Goal: Information Seeking & Learning: Learn about a topic

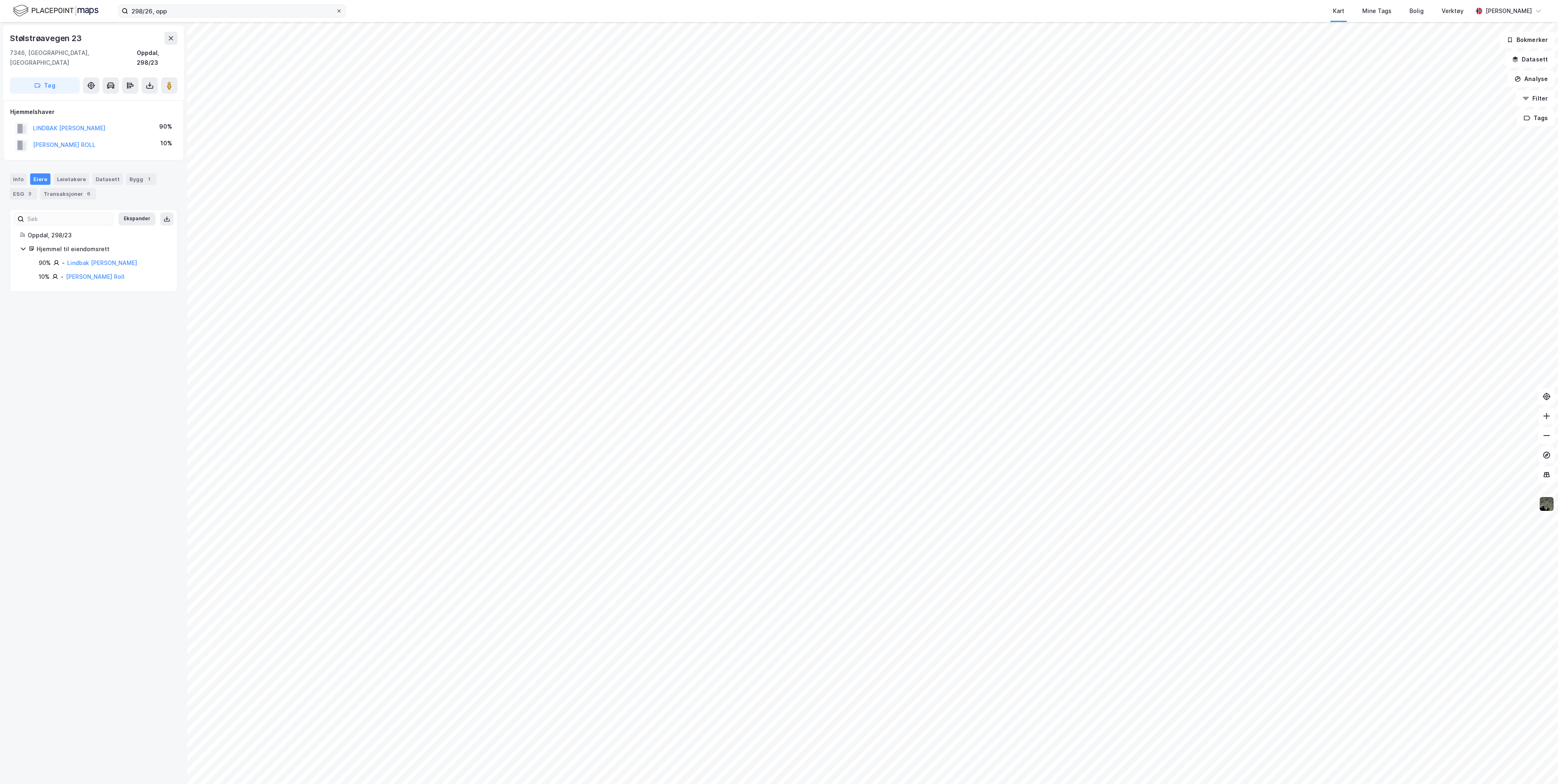
click at [340, 11] on icon at bounding box center [339, 11] width 5 height 5
click at [336, 11] on input "298/26, opp" at bounding box center [232, 11] width 208 height 12
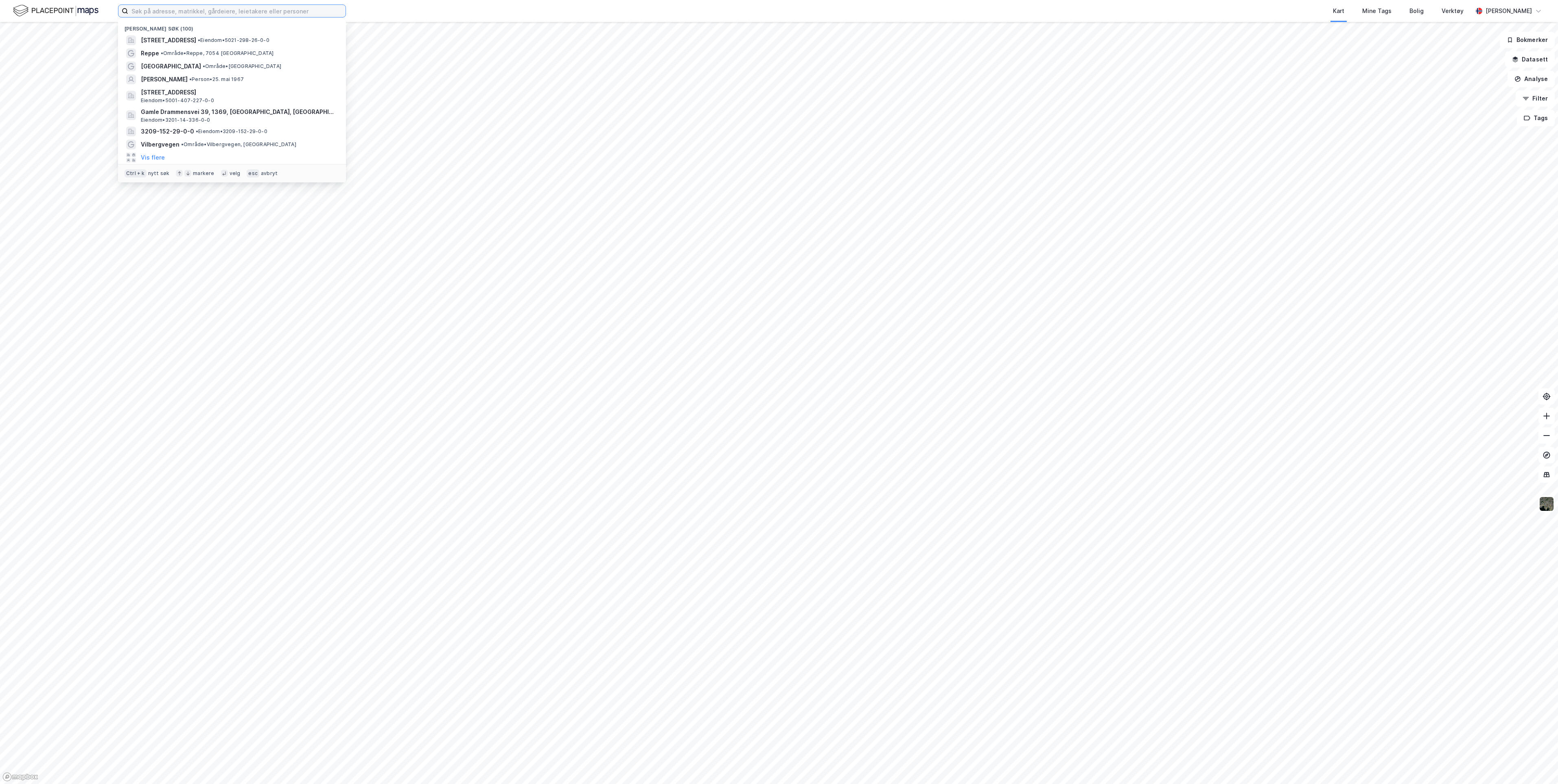
paste input "[PERSON_NAME]"
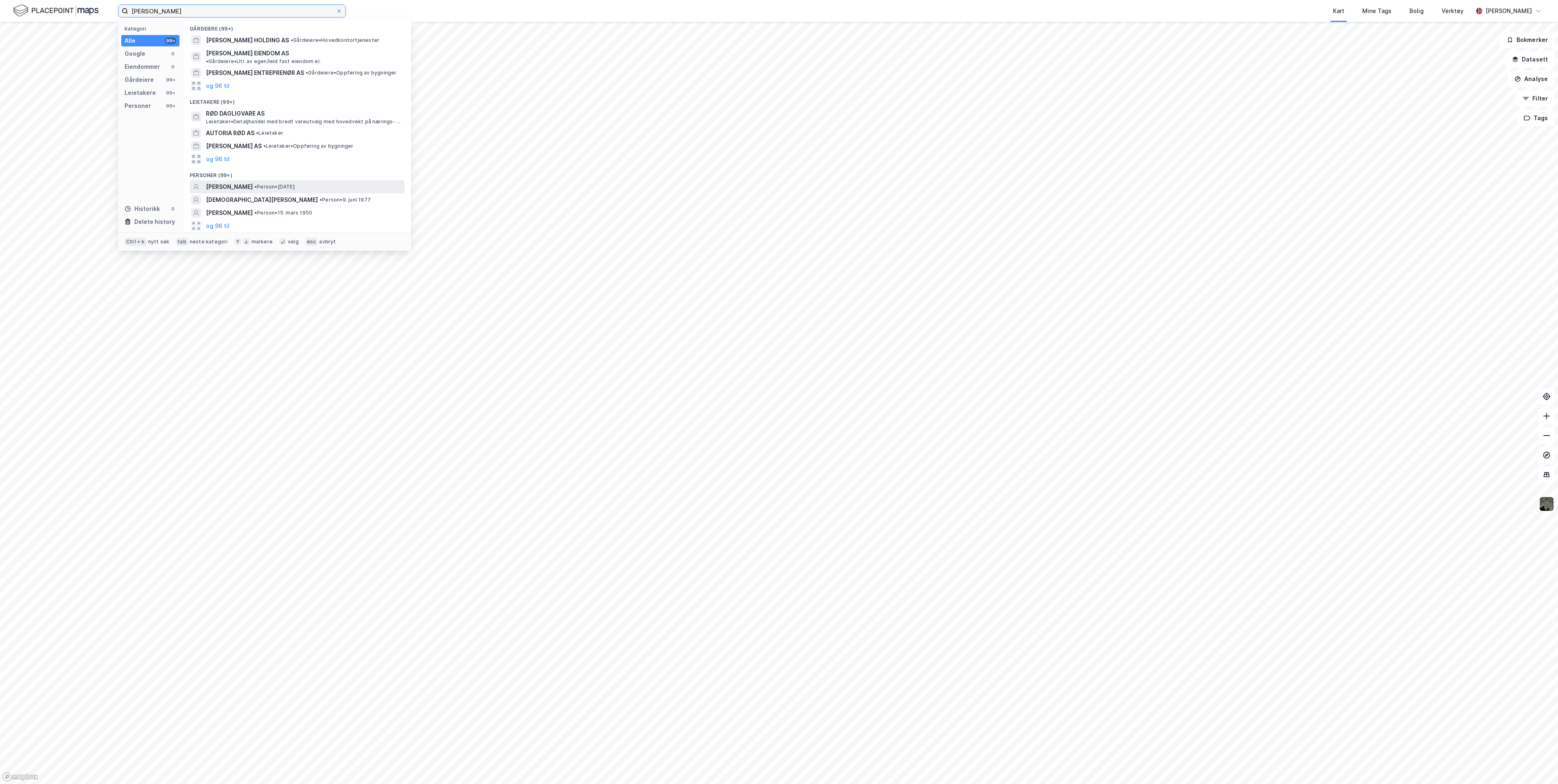
type input "[PERSON_NAME]"
click at [253, 182] on span "[PERSON_NAME]" at bounding box center [229, 187] width 47 height 10
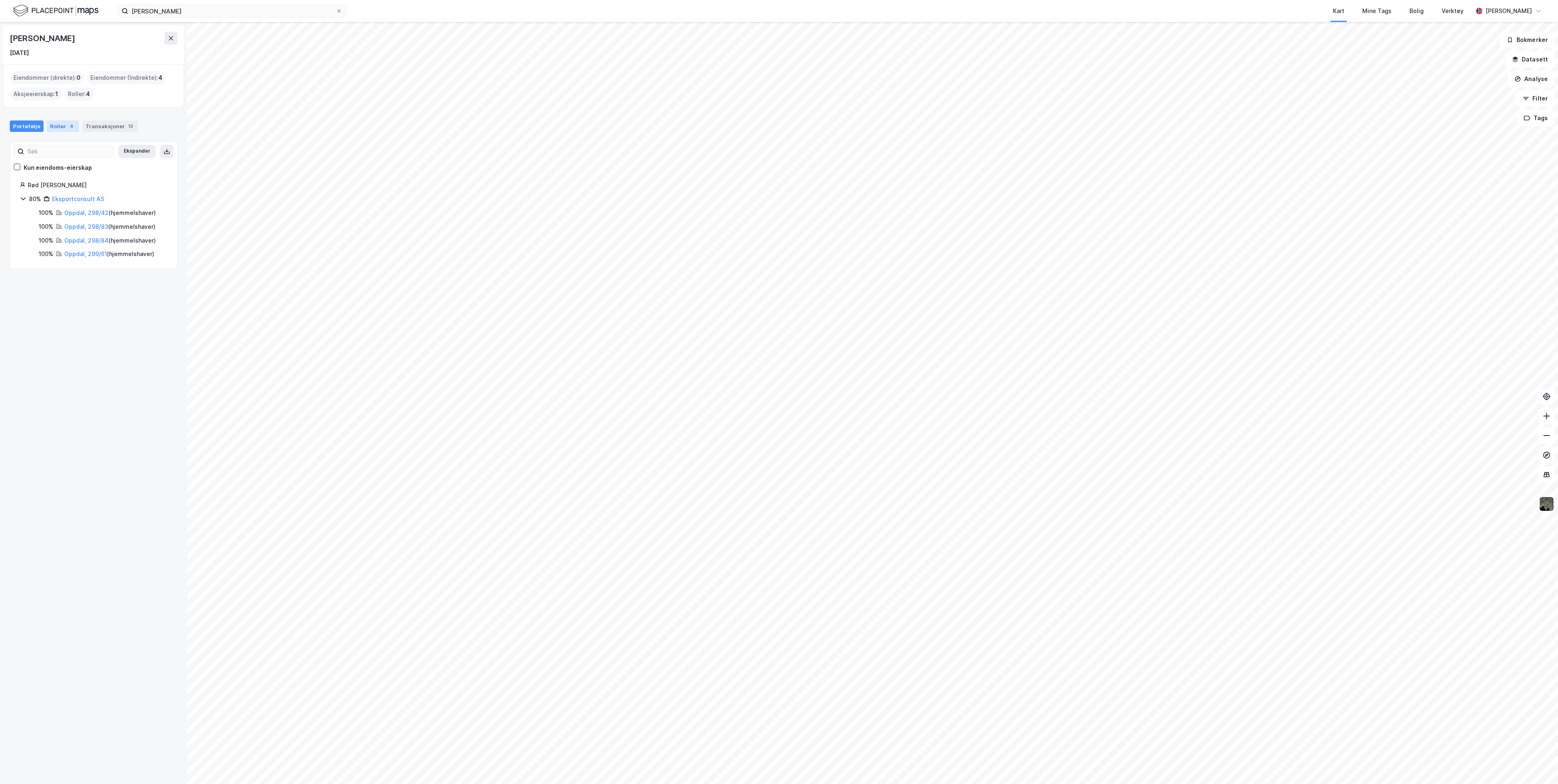
click at [59, 126] on div "Roller 4" at bounding box center [62, 126] width 32 height 11
click at [95, 122] on div "Transaksjoner 13" at bounding box center [110, 126] width 56 height 11
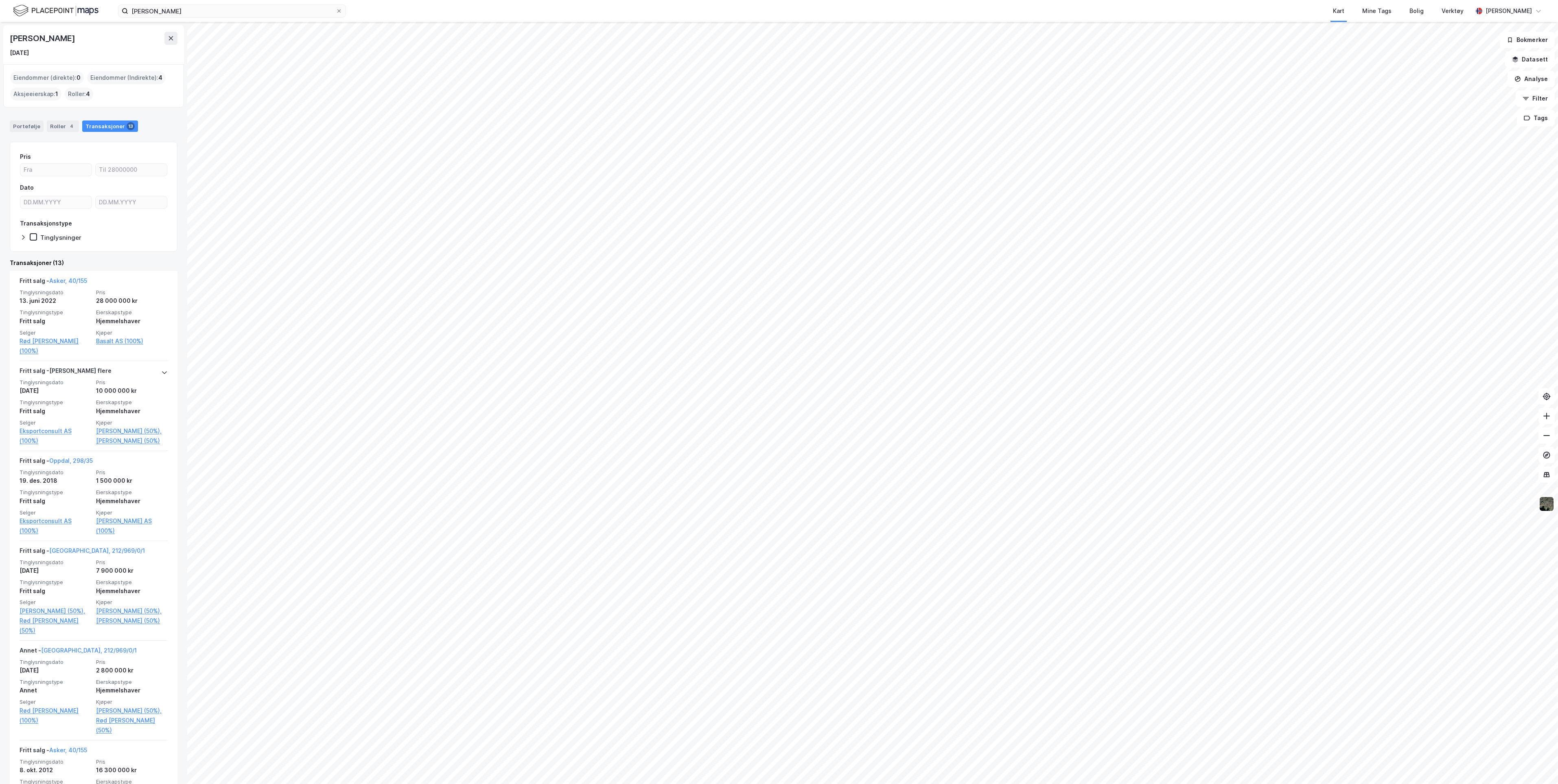
click at [39, 77] on div "Eiendommer (direkte) : 0" at bounding box center [47, 77] width 74 height 13
drag, startPoint x: 39, startPoint y: 77, endPoint x: 168, endPoint y: 56, distance: 130.7
click at [168, 56] on div "[DATE]" at bounding box center [94, 53] width 168 height 10
click at [43, 93] on div "Aksjeeierskap : 1" at bounding box center [36, 94] width 52 height 13
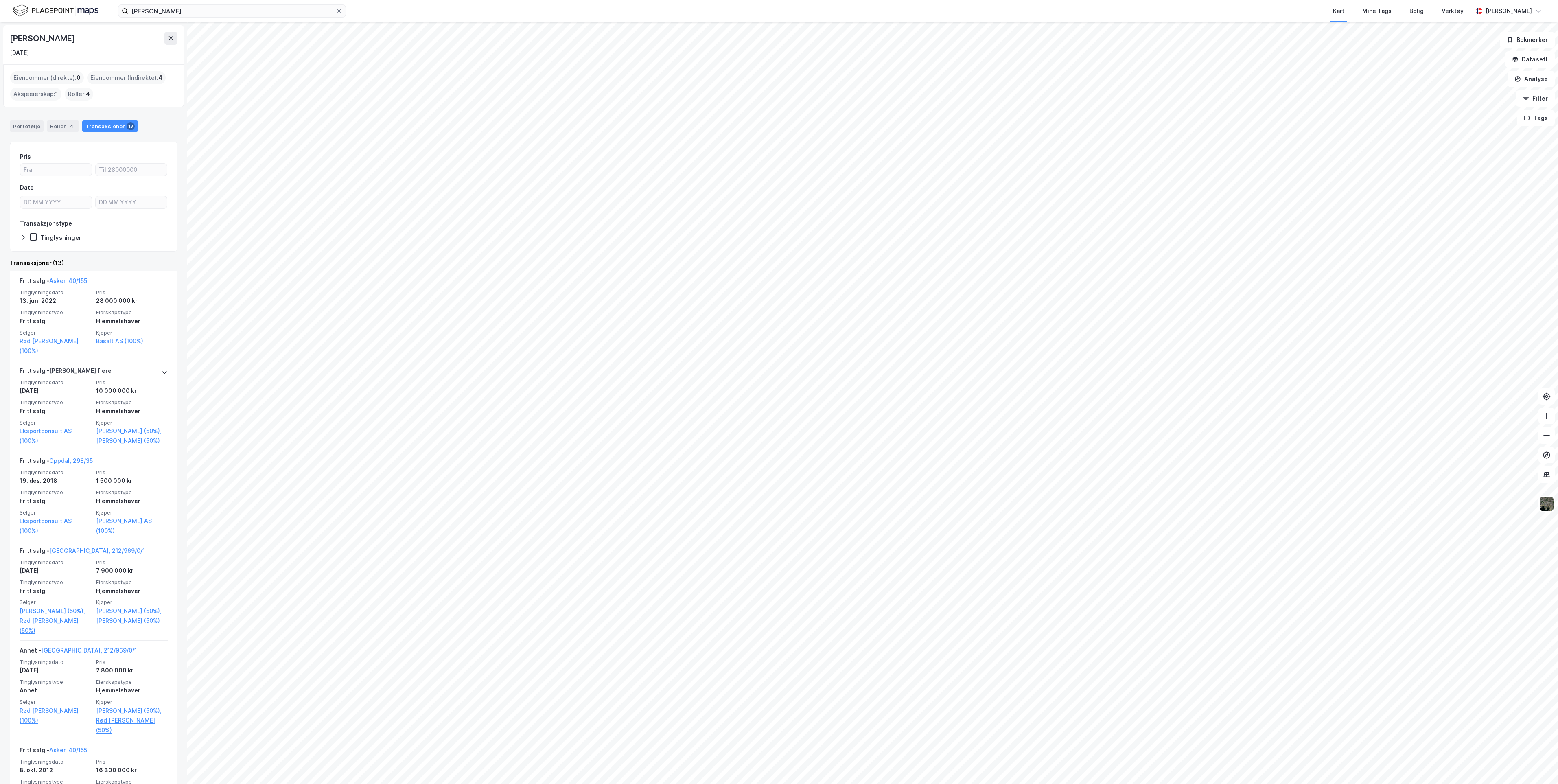
click at [69, 93] on div "Roller : 4" at bounding box center [79, 94] width 29 height 13
click at [28, 124] on div "Portefølje" at bounding box center [27, 126] width 34 height 11
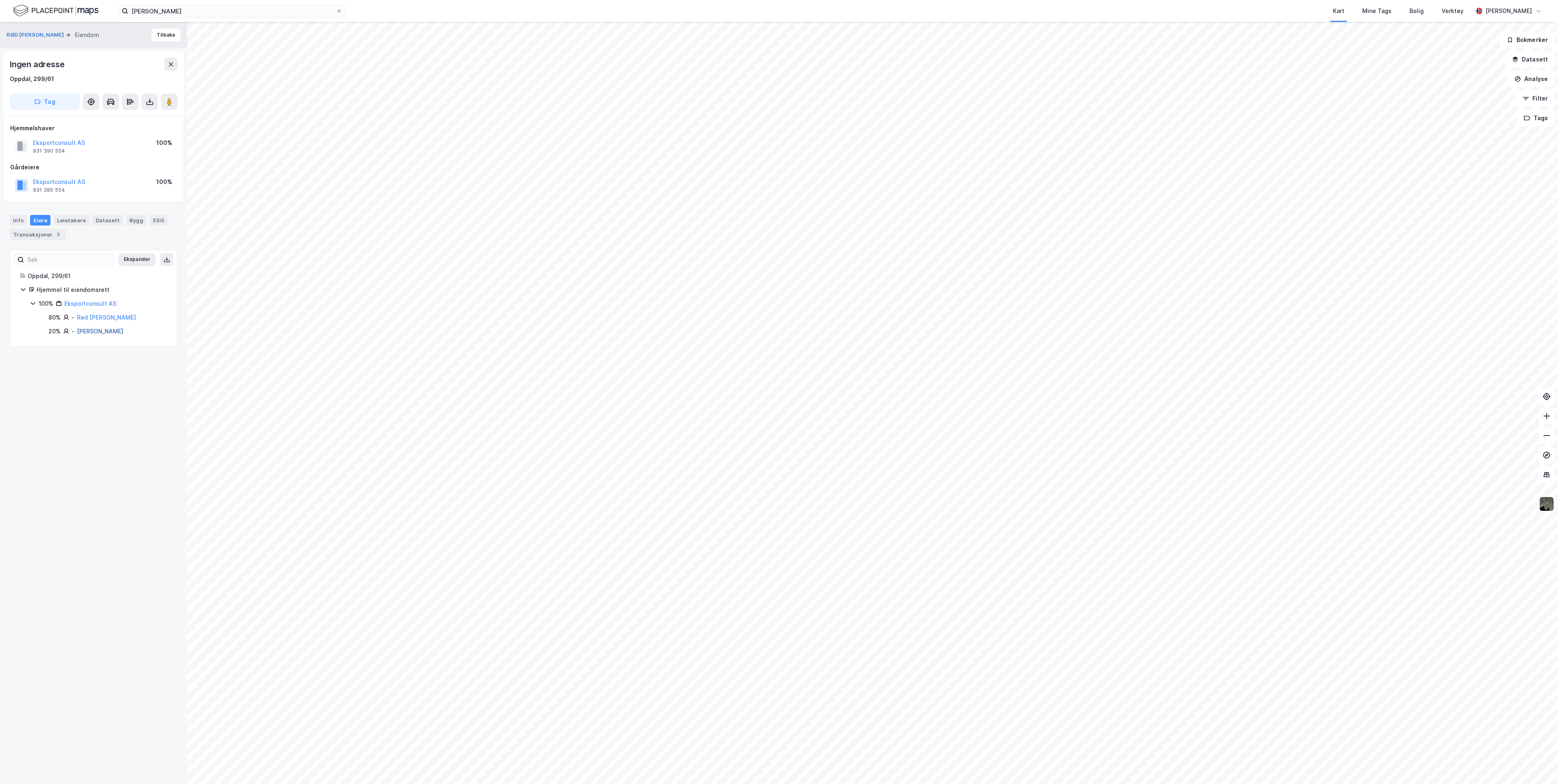
click at [89, 329] on link "[PERSON_NAME]" at bounding box center [100, 331] width 47 height 7
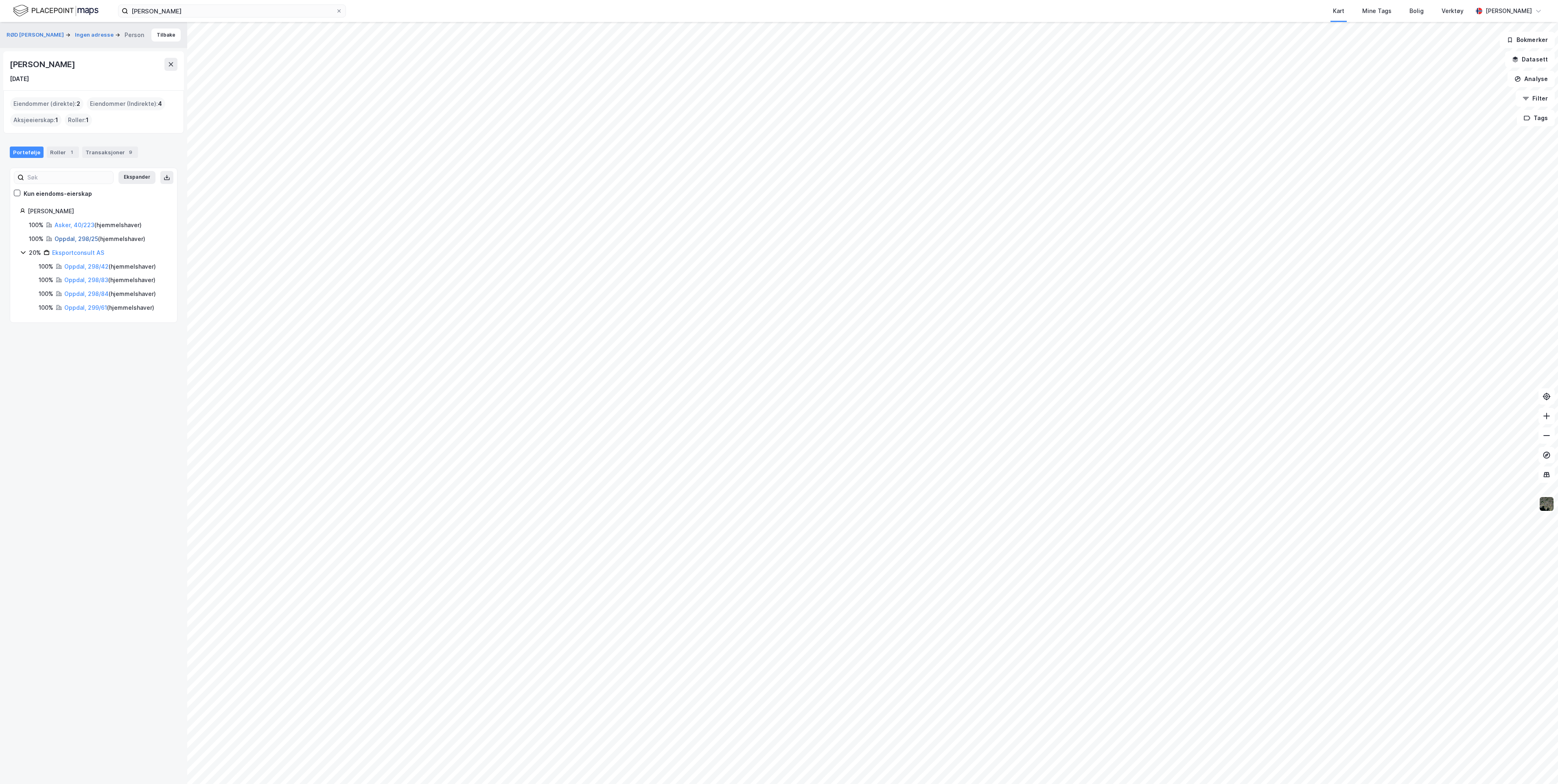
click at [73, 239] on link "Oppdal, 298/25" at bounding box center [76, 239] width 44 height 7
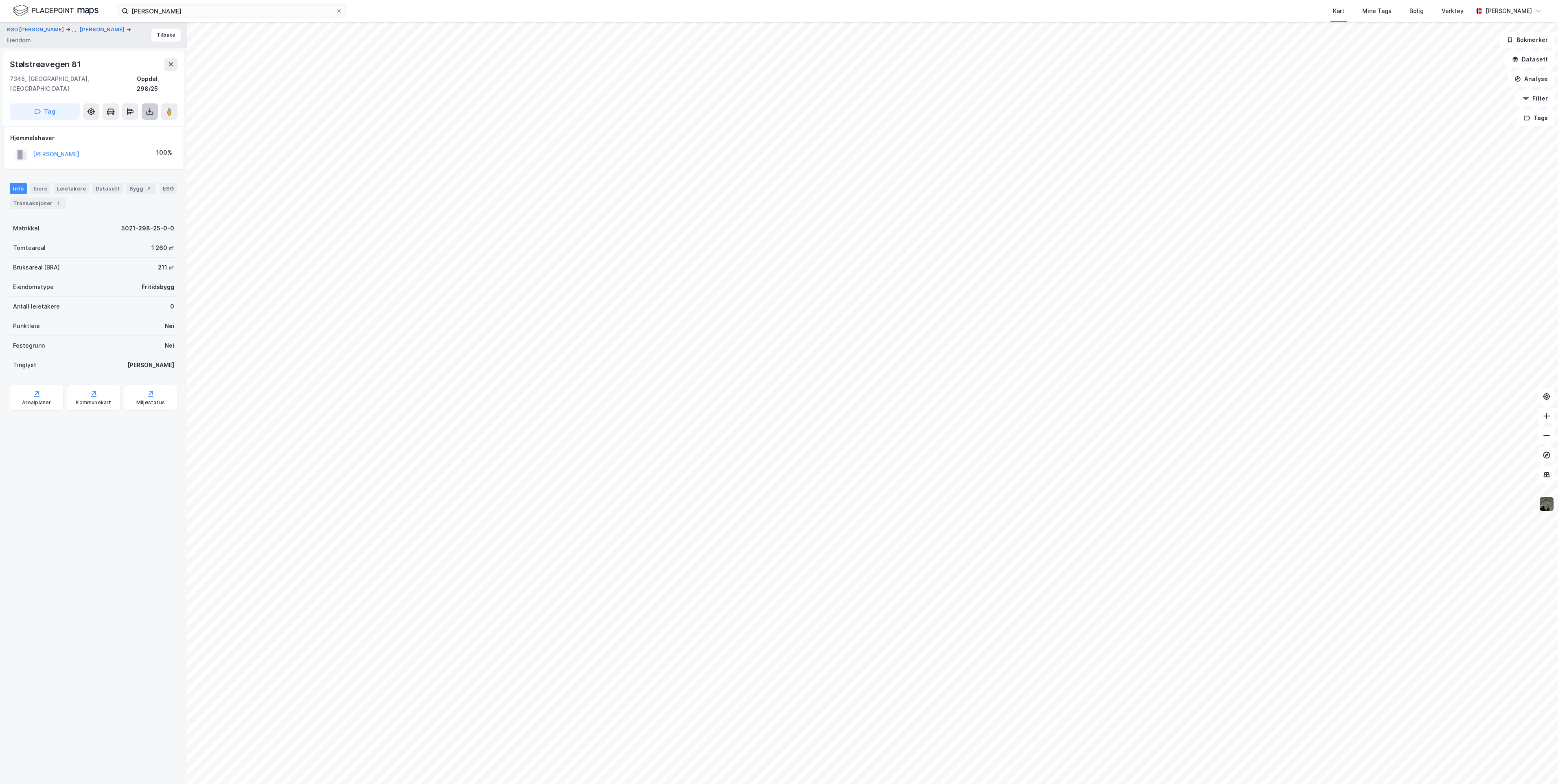
click at [149, 110] on icon at bounding box center [150, 111] width 4 height 2
click at [121, 125] on div "Last ned grunnbok" at bounding box center [110, 128] width 47 height 6
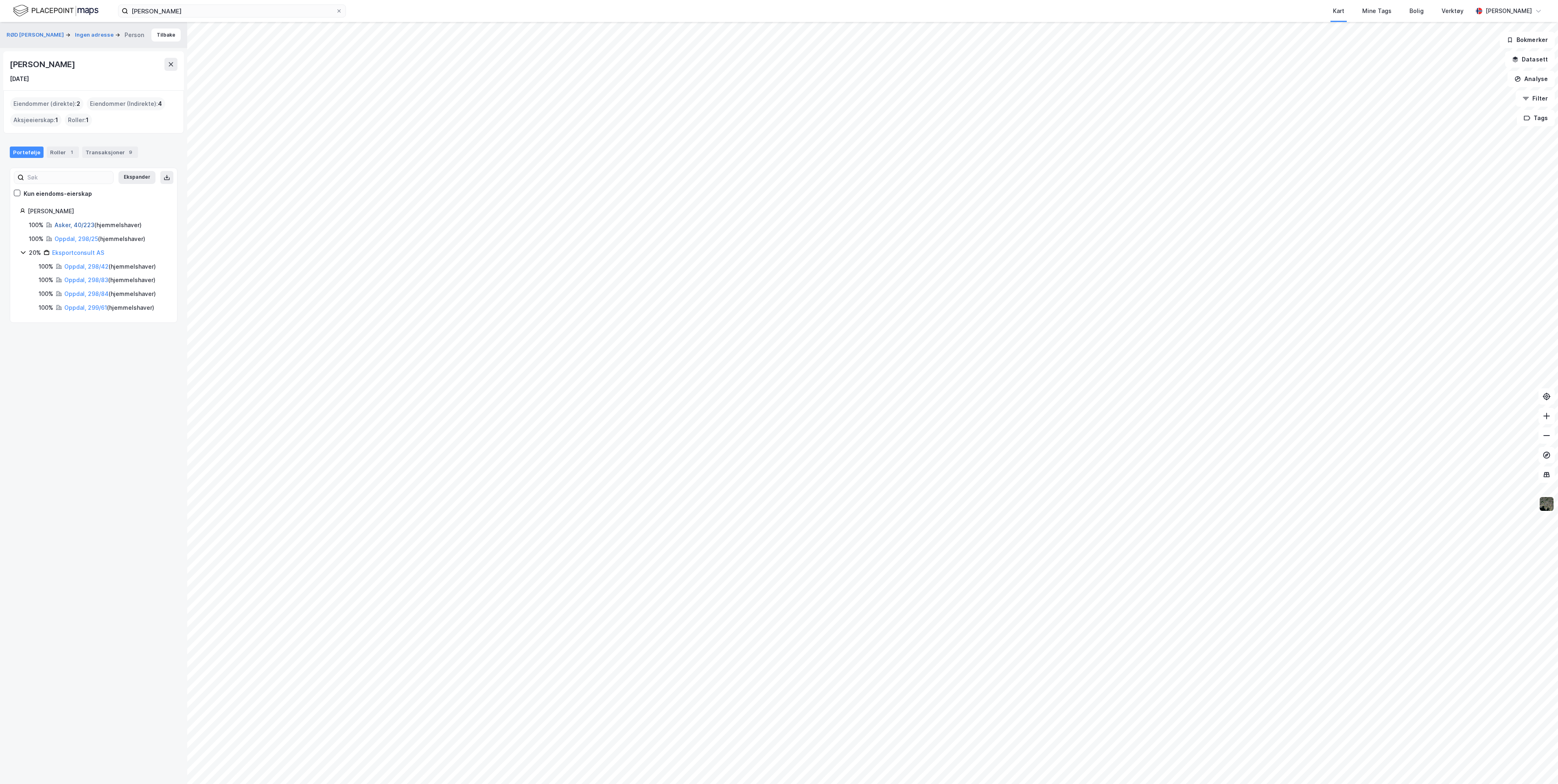
click at [67, 226] on link "Asker, 40/223" at bounding box center [75, 225] width 40 height 7
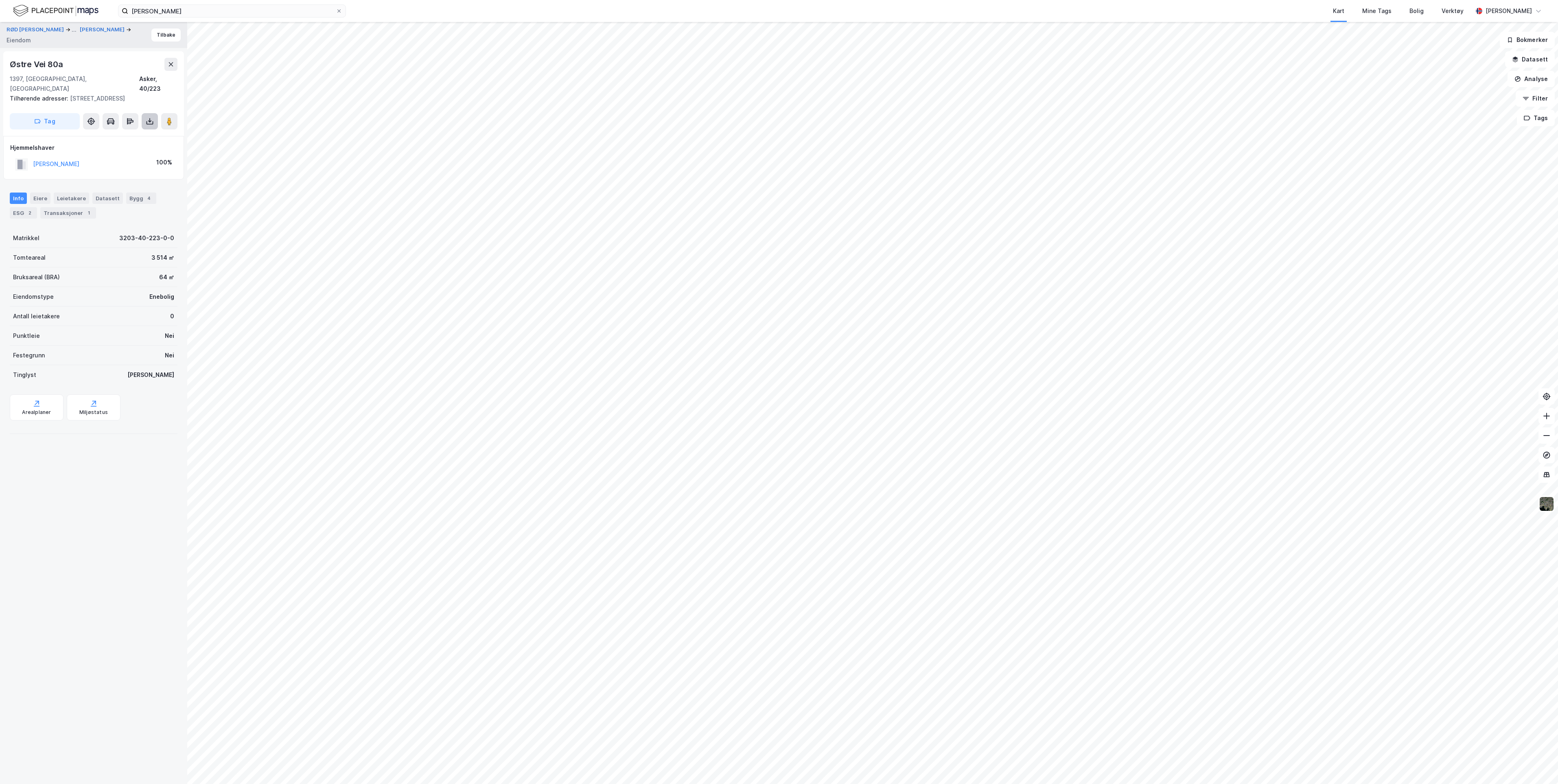
click at [146, 121] on icon at bounding box center [150, 123] width 7 height 4
click at [133, 134] on div "Last ned grunnbok" at bounding box center [110, 137] width 47 height 6
click at [62, 207] on div "Transaksjoner 1" at bounding box center [68, 213] width 56 height 11
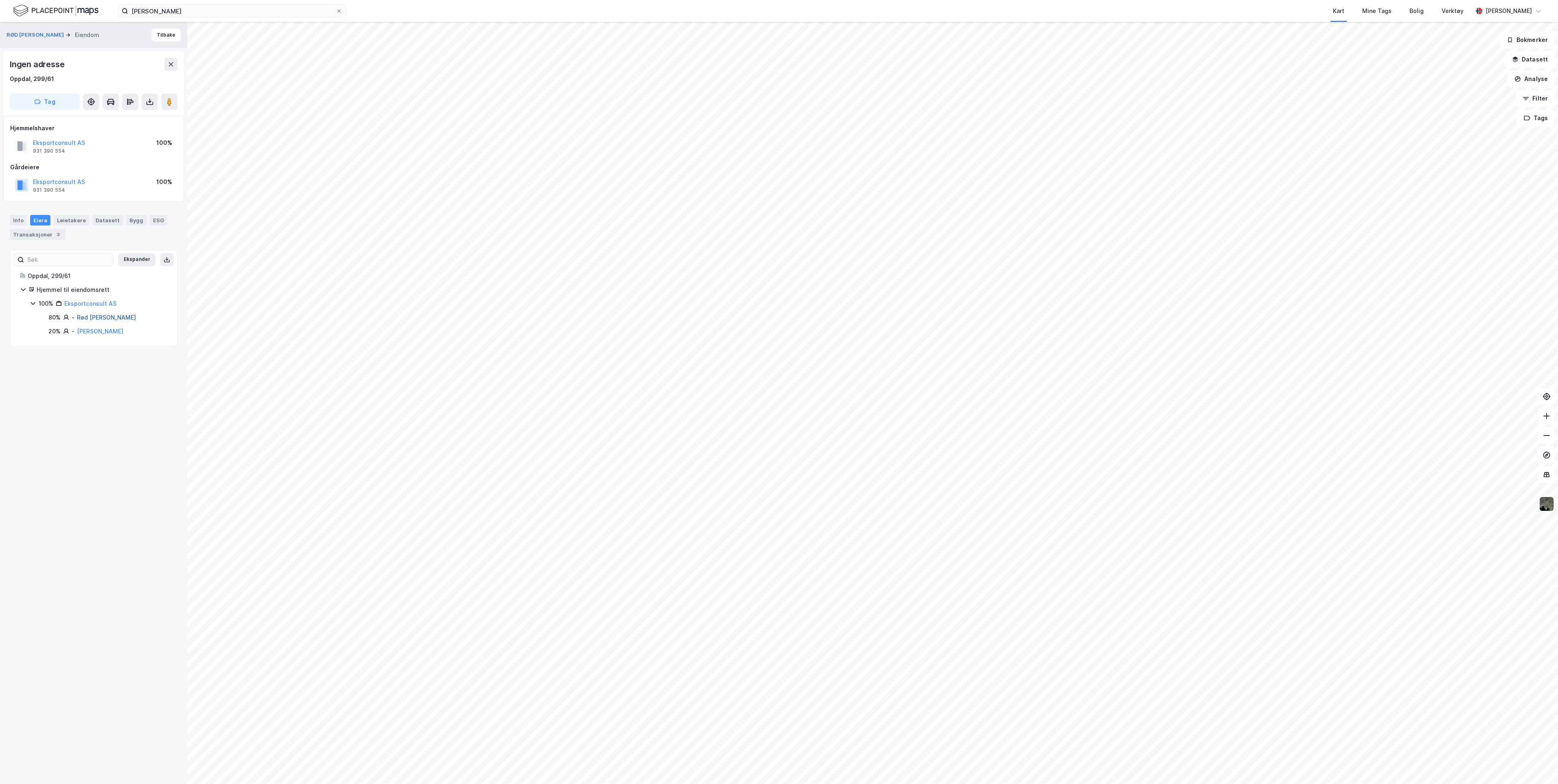
click at [111, 316] on link "Rød [PERSON_NAME]" at bounding box center [106, 317] width 59 height 7
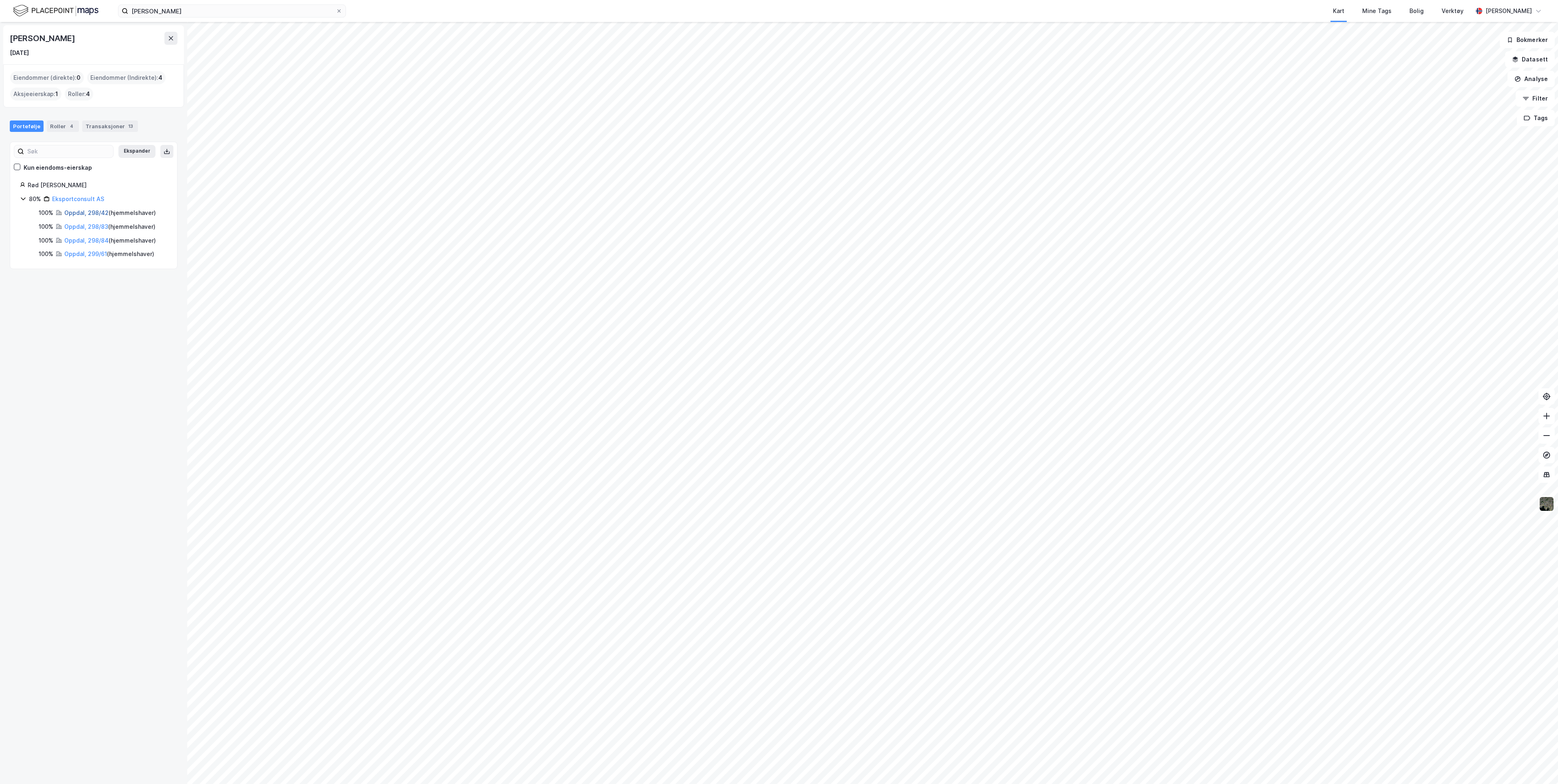
click at [95, 213] on link "Oppdal, 298/42" at bounding box center [87, 213] width 44 height 7
click at [93, 226] on link "Oppdal, 298/83" at bounding box center [86, 226] width 44 height 7
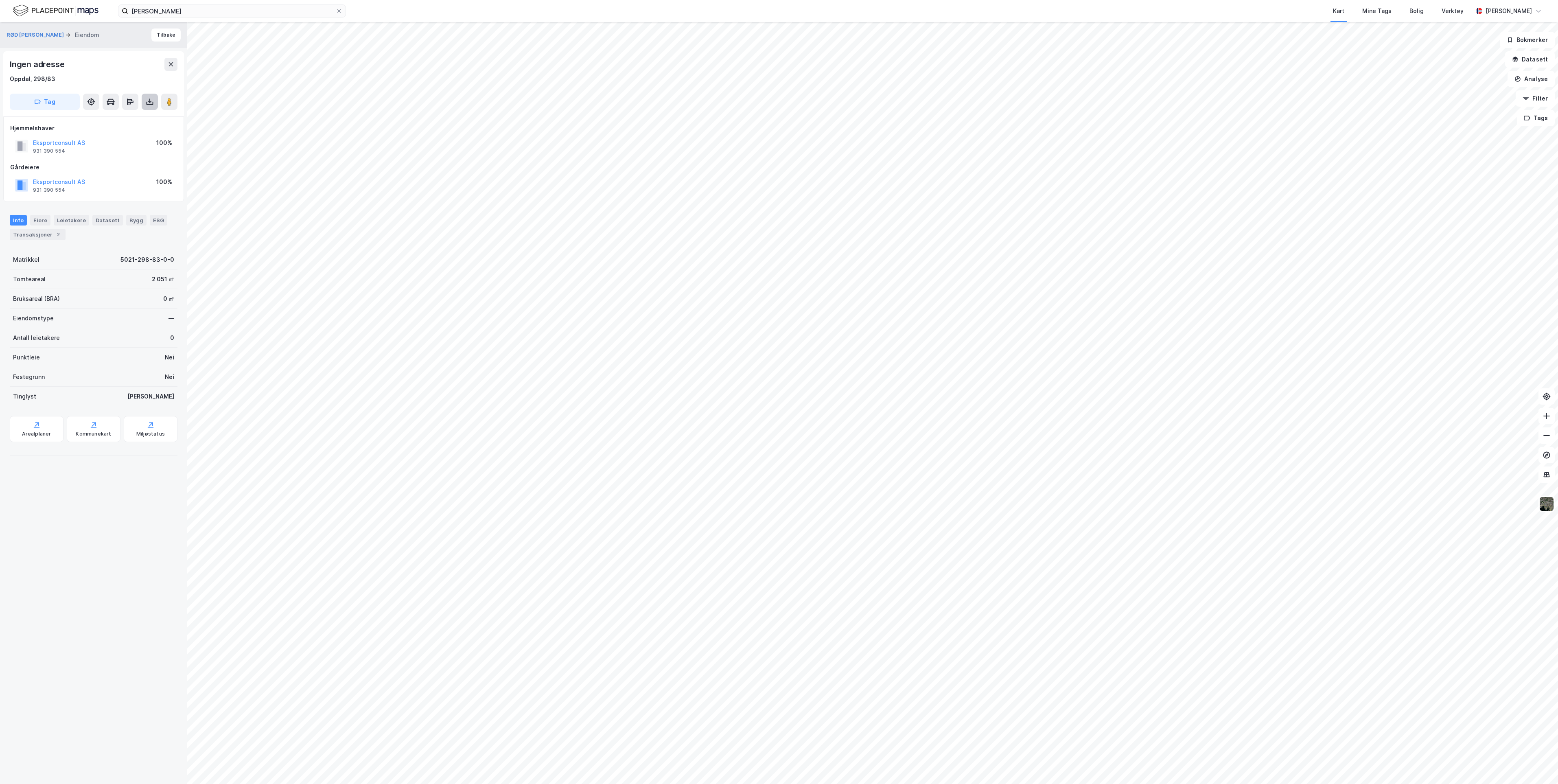
click at [150, 98] on icon at bounding box center [149, 101] width 8 height 8
click at [137, 120] on div "Last ned grunnbok" at bounding box center [114, 118] width 87 height 13
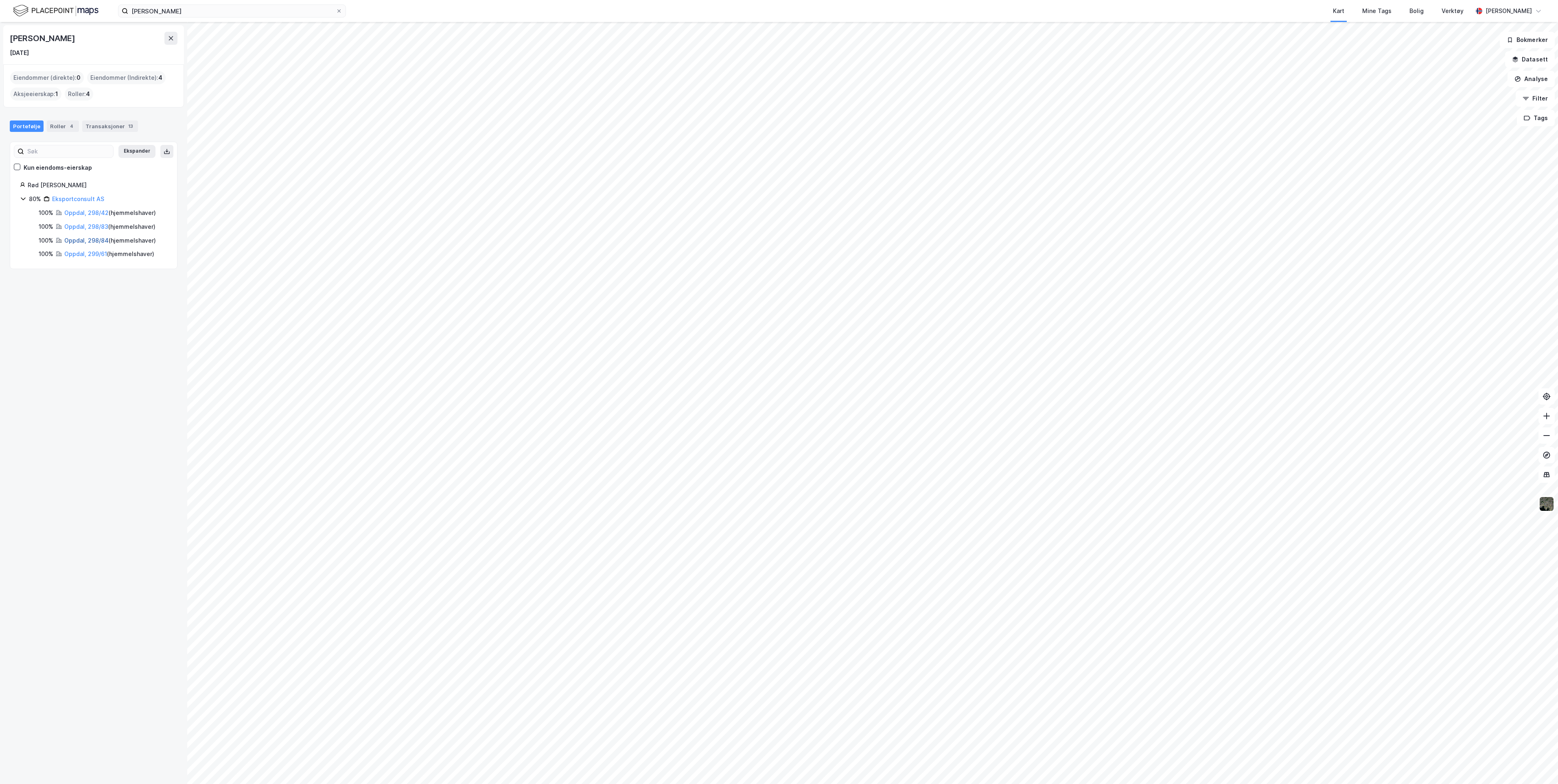
click at [83, 237] on link "Oppdal, 298/84" at bounding box center [87, 241] width 44 height 7
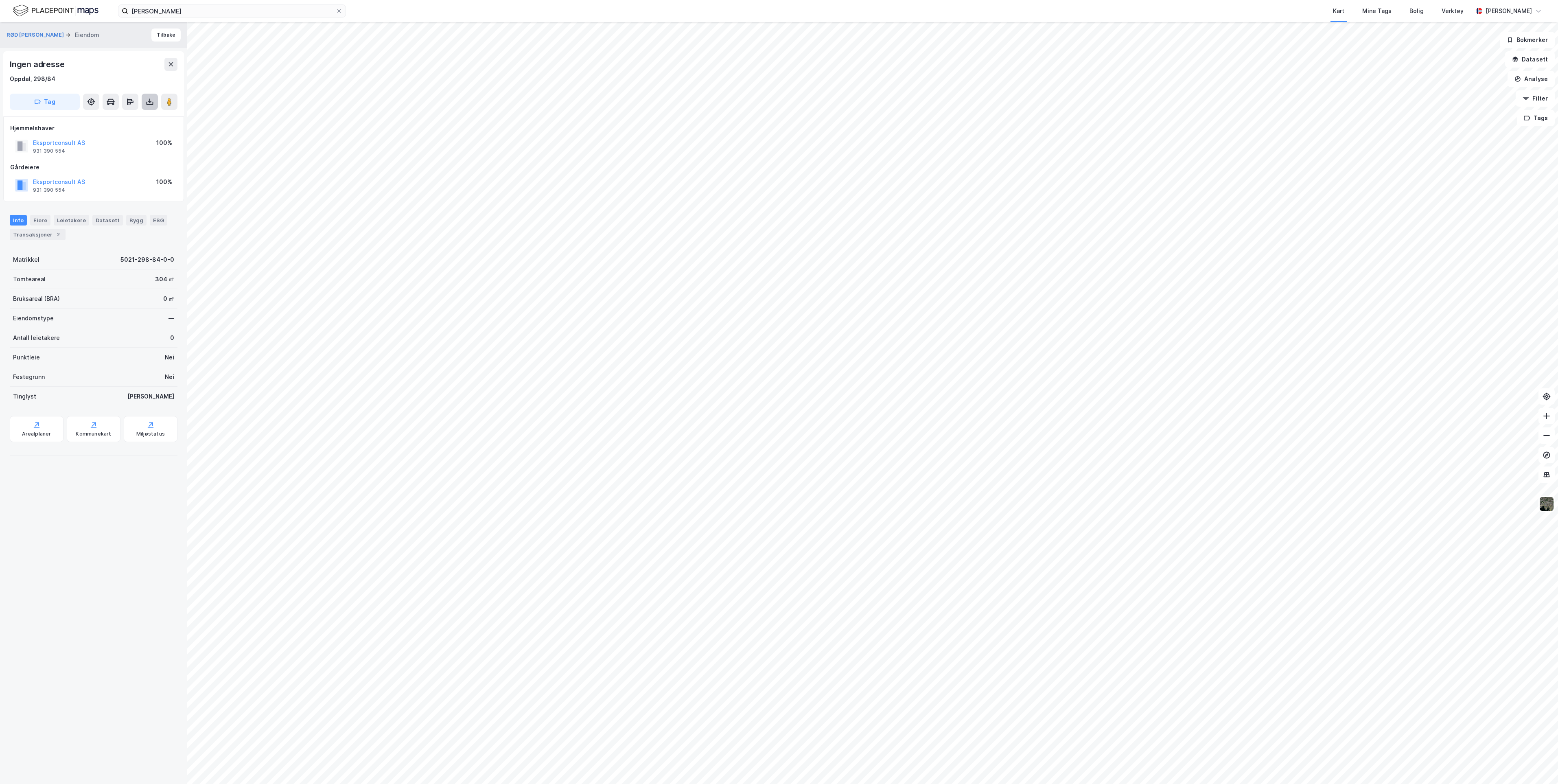
click at [149, 103] on icon at bounding box center [149, 101] width 8 height 8
click at [121, 116] on div "Last ned grunnbok" at bounding box center [110, 118] width 47 height 6
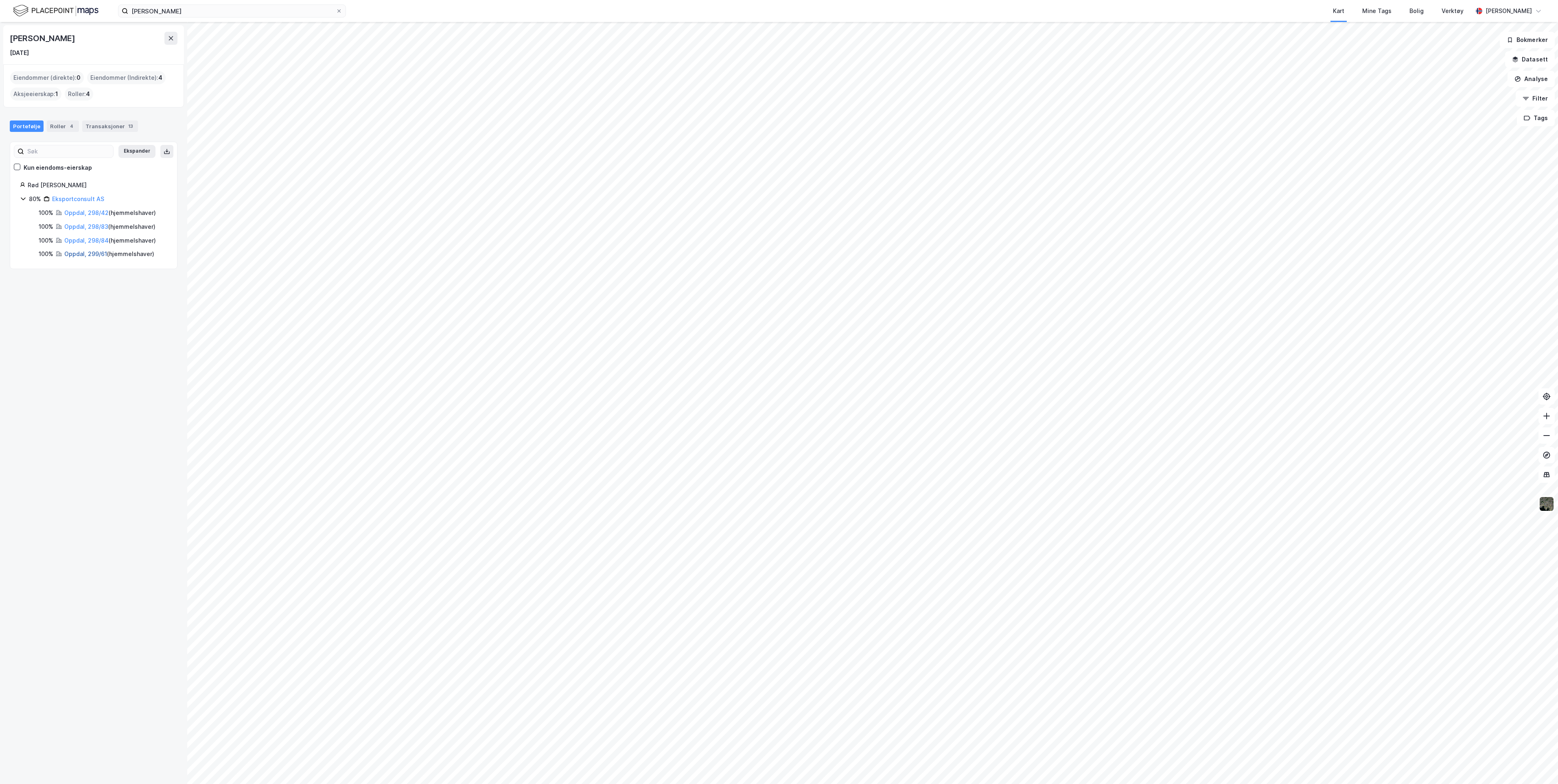
click at [87, 256] on link "Oppdal, 299/61" at bounding box center [86, 254] width 43 height 7
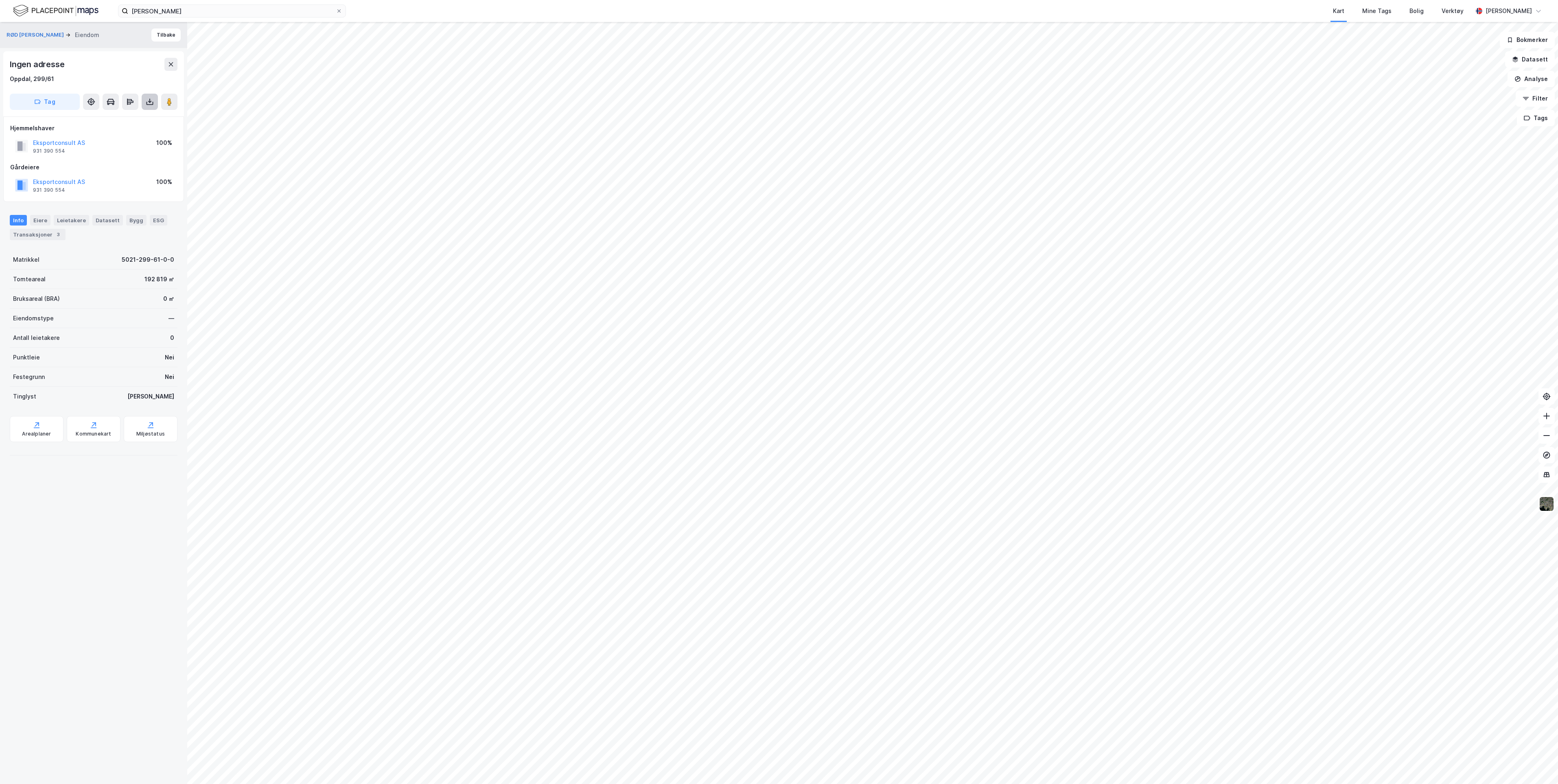
click at [151, 101] on icon at bounding box center [150, 102] width 4 height 2
click at [123, 119] on div "Last ned grunnbok" at bounding box center [110, 118] width 47 height 6
click at [0, 0] on button "Eksportconsult AS" at bounding box center [0, 0] width 0 height 0
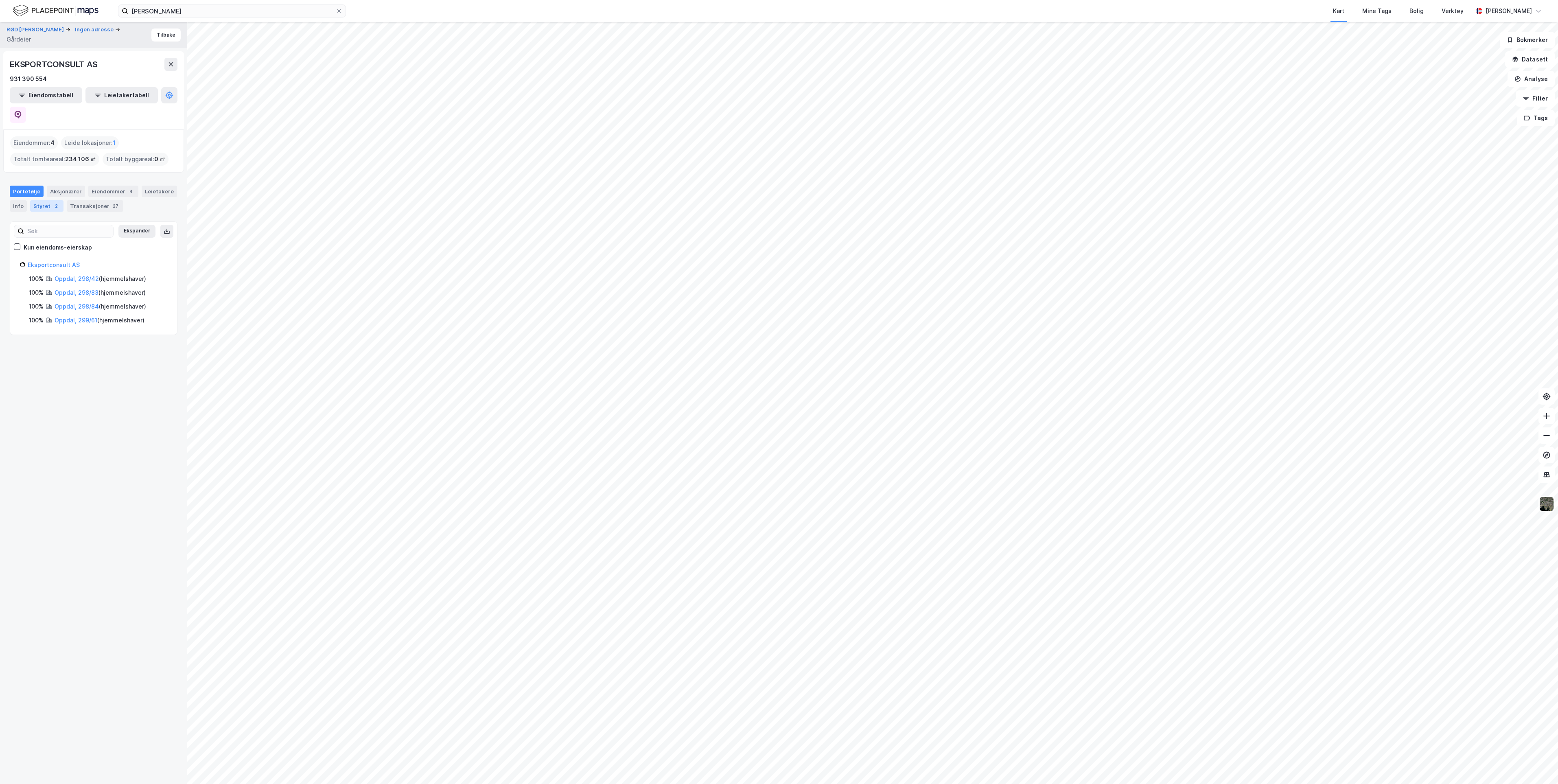
click at [64, 200] on div "Styret 2" at bounding box center [47, 206] width 34 height 11
click at [27, 200] on div "Info" at bounding box center [19, 206] width 17 height 11
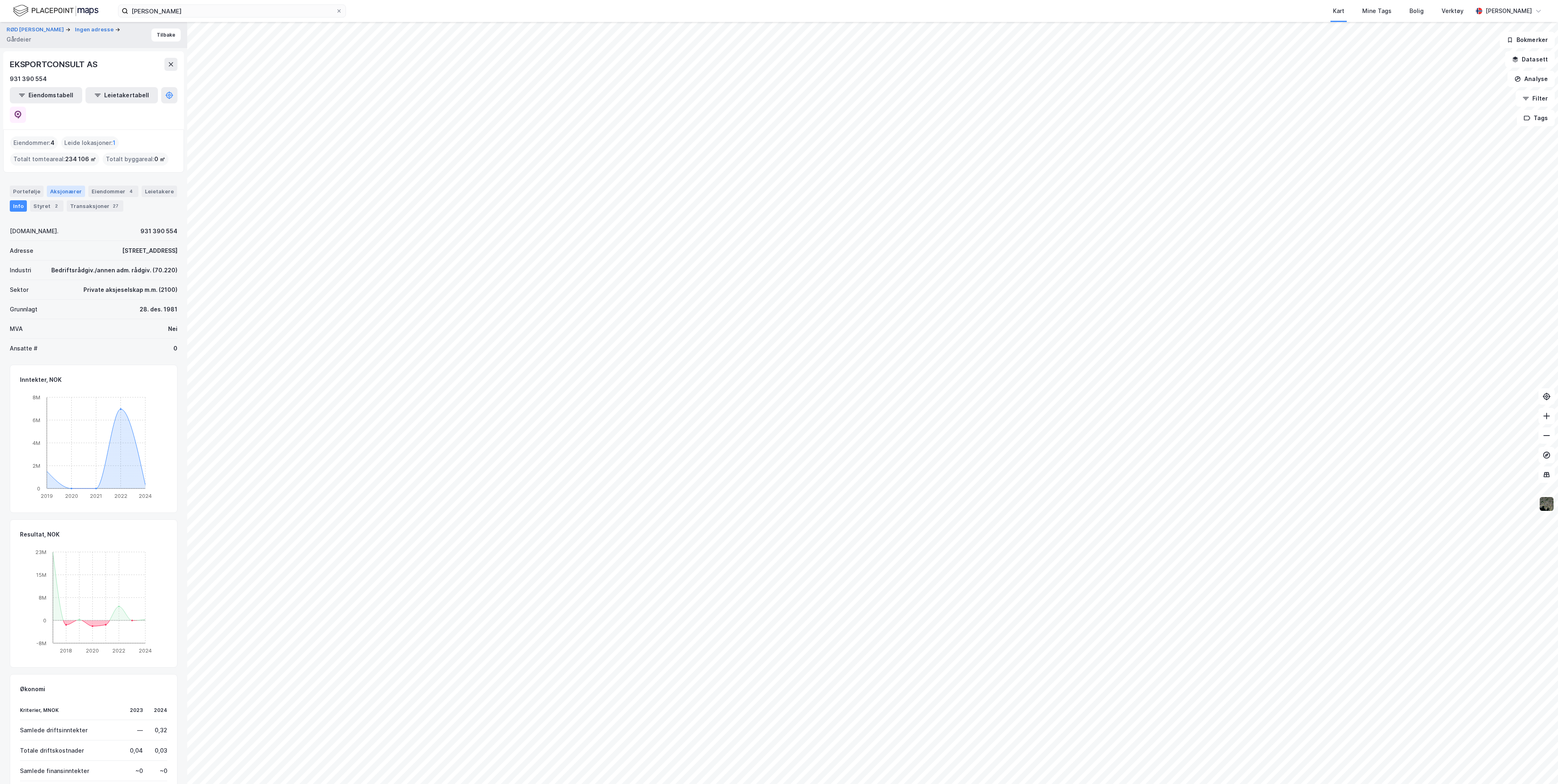
click at [59, 186] on div "Aksjonærer" at bounding box center [65, 191] width 38 height 11
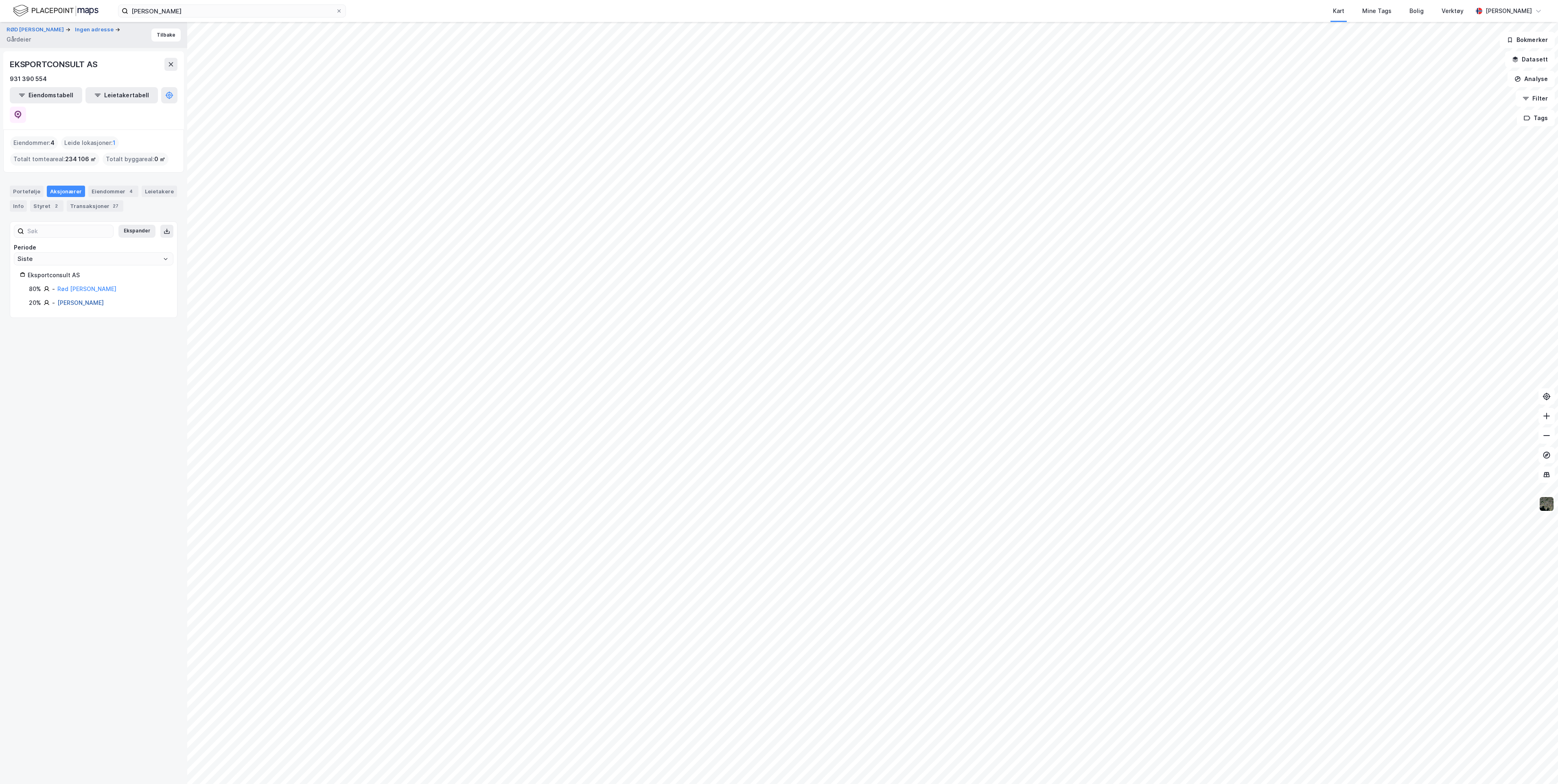
click at [74, 299] on link "[PERSON_NAME]" at bounding box center [80, 302] width 47 height 7
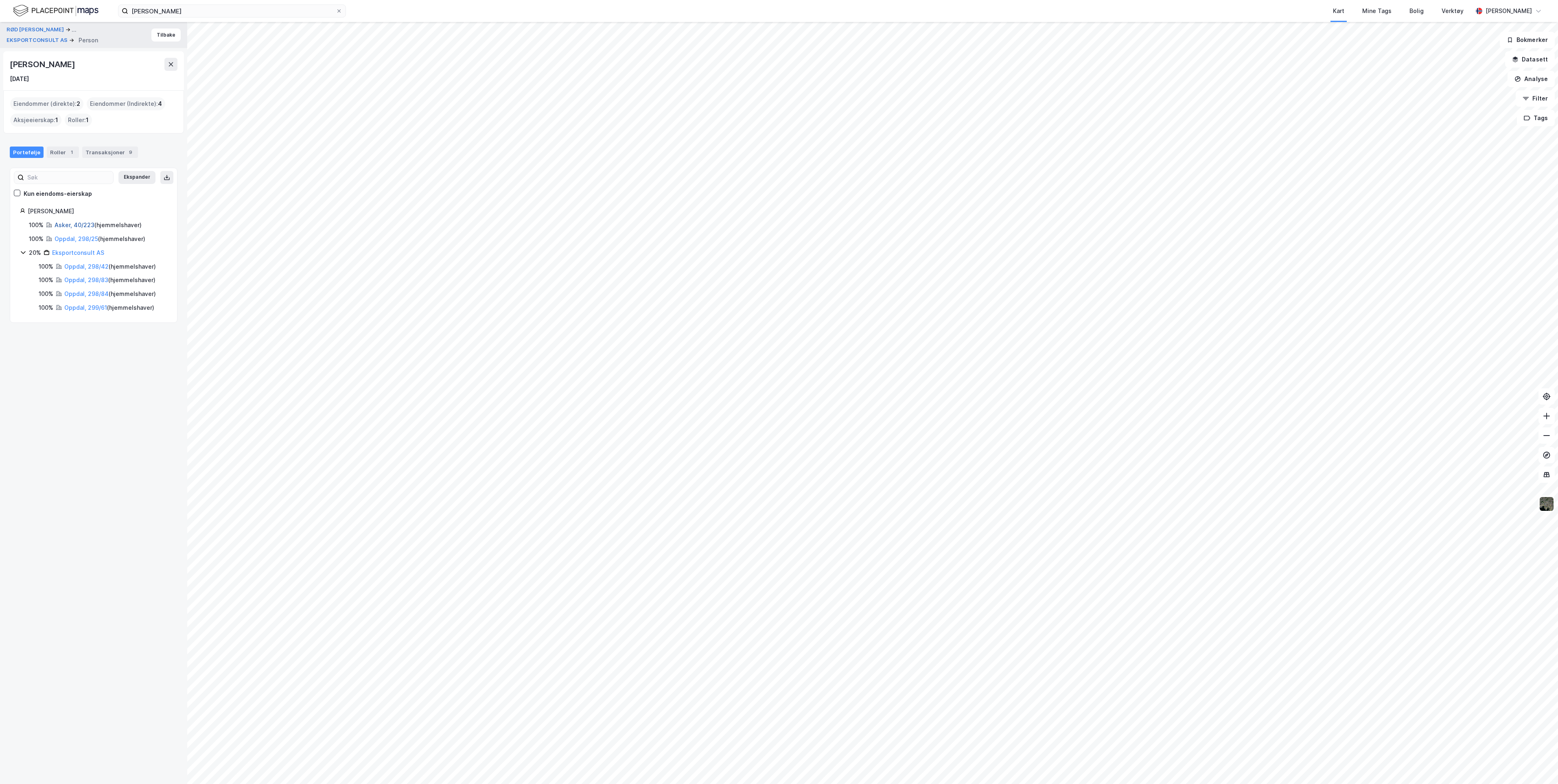
click at [74, 225] on link "Asker, 40/223" at bounding box center [75, 225] width 40 height 7
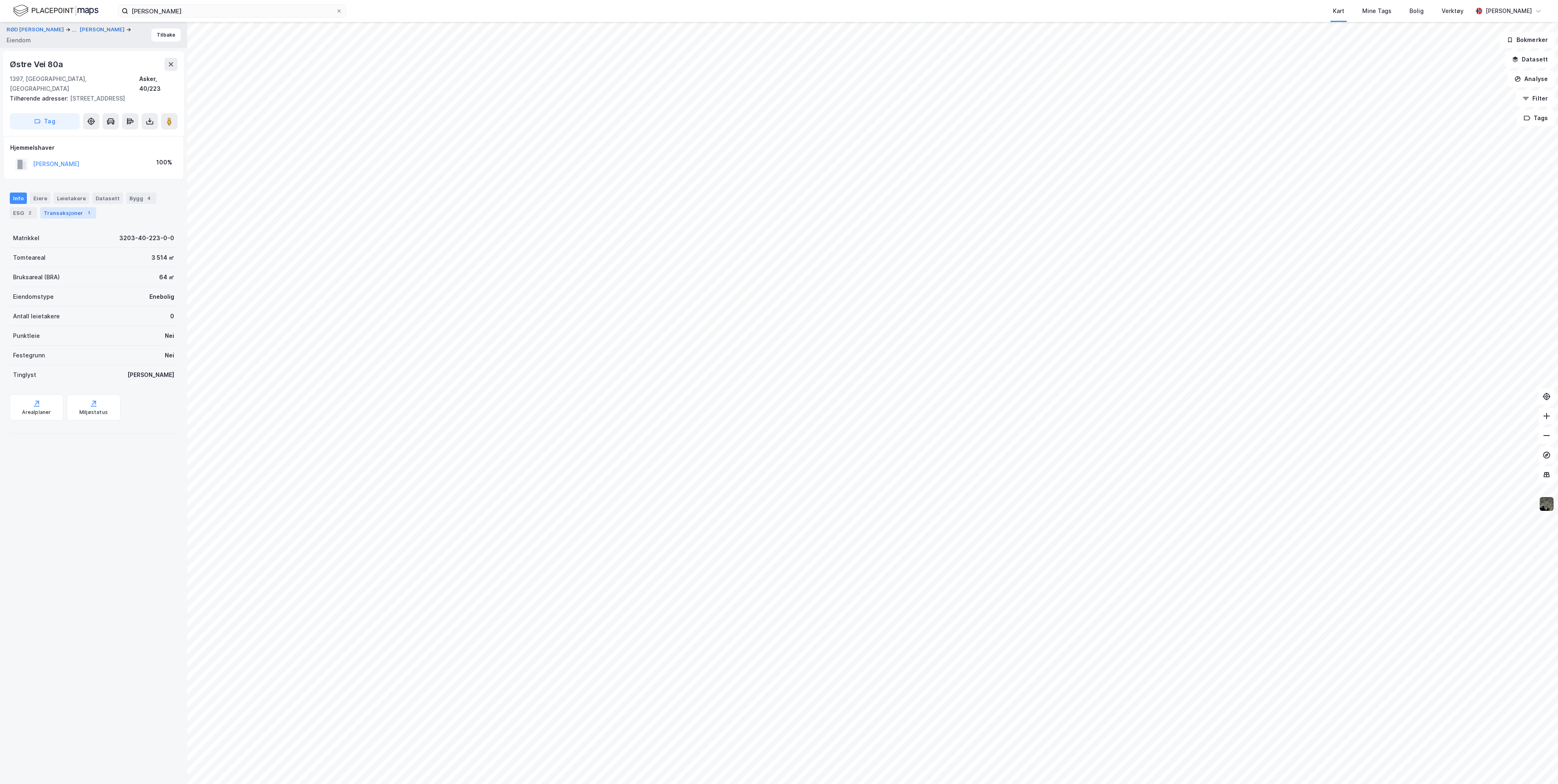
click at [69, 207] on div "Transaksjoner 1" at bounding box center [68, 213] width 56 height 11
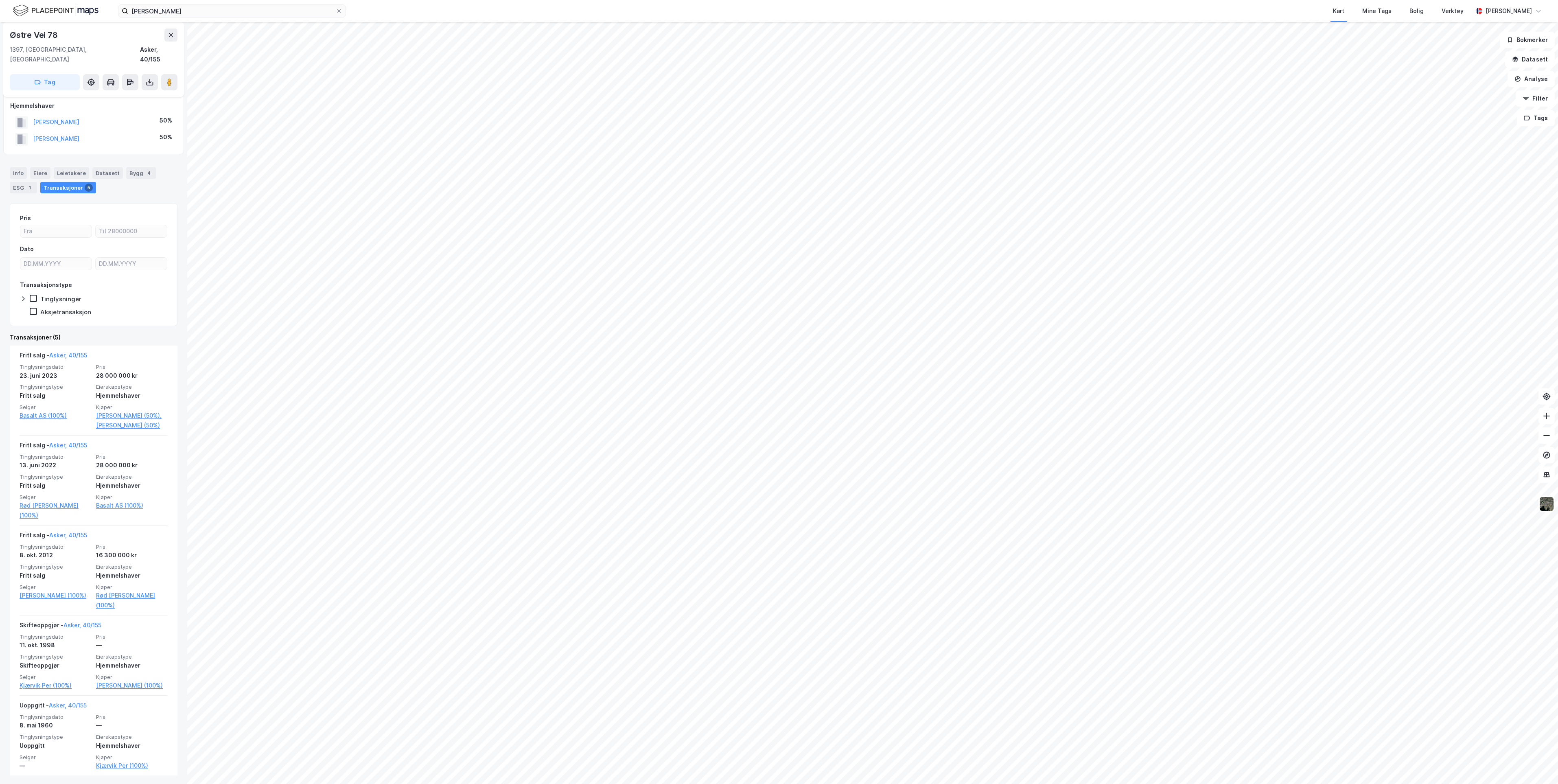
scroll to position [7, 0]
